Goal: Transaction & Acquisition: Subscribe to service/newsletter

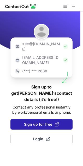
click at [46, 121] on span "Sign up for free" at bounding box center [41, 123] width 35 height 5
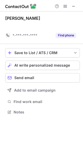
scroll to position [100, 83]
